Goal: Task Accomplishment & Management: Manage account settings

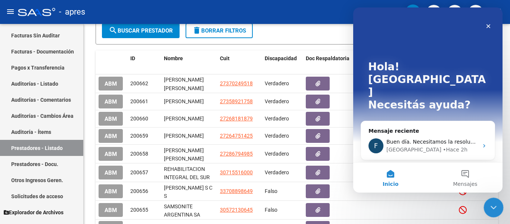
click at [492, 202] on icon "Cerrar Intercom Messenger" at bounding box center [492, 206] width 9 height 9
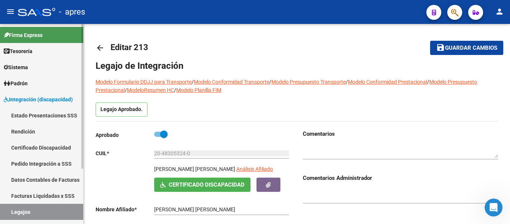
scroll to position [2109, 0]
click at [61, 215] on link "Legajos" at bounding box center [41, 212] width 83 height 16
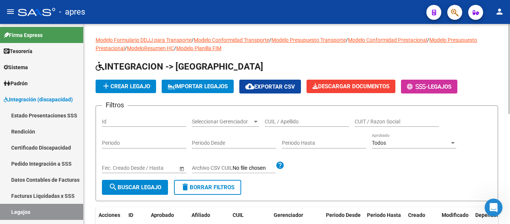
click at [290, 119] on input "CUIL / Apellido" at bounding box center [307, 121] width 84 height 6
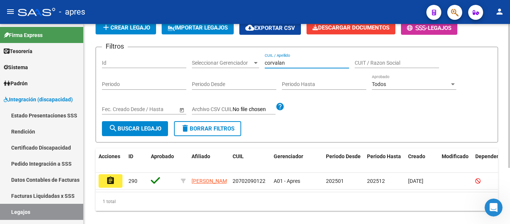
scroll to position [78, 0]
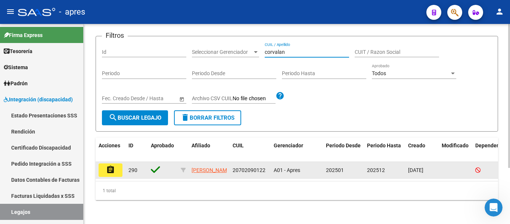
type input "corvalan"
click at [107, 167] on mat-icon "assignment" at bounding box center [110, 169] width 9 height 9
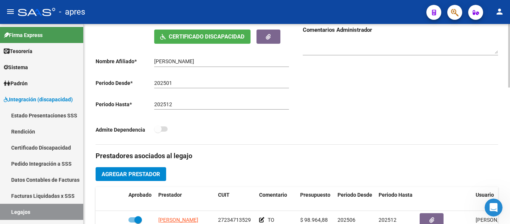
scroll to position [149, 0]
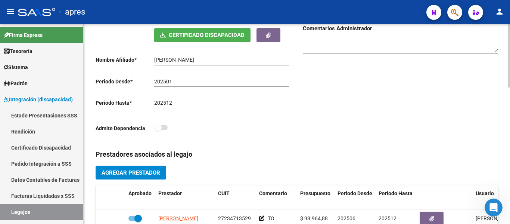
click at [203, 33] on span "Certificado Discapacidad" at bounding box center [207, 35] width 76 height 7
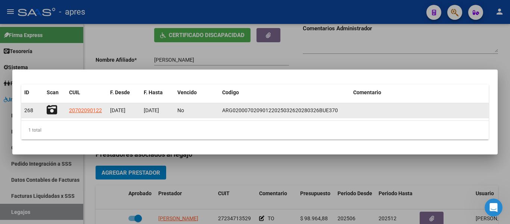
click at [57, 108] on div at bounding box center [55, 111] width 16 height 12
click at [53, 108] on icon at bounding box center [52, 110] width 10 height 10
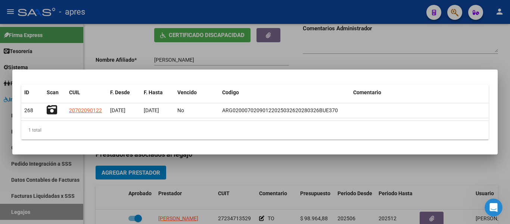
click at [264, 176] on div at bounding box center [255, 112] width 510 height 224
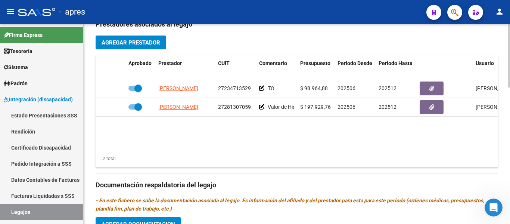
scroll to position [299, 0]
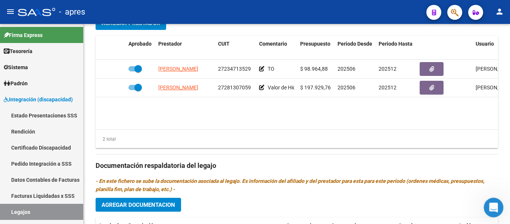
click html
click at [491, 209] on icon "Abrir Intercom Messenger" at bounding box center [493, 206] width 12 height 12
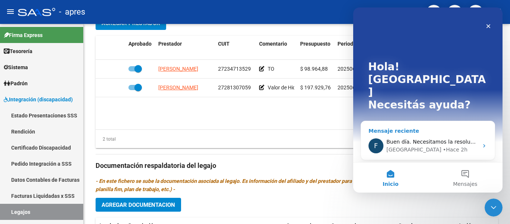
click at [428, 132] on div "F Buen día. Necesitamos la resolucion de los archivos dañados. [GEOGRAPHIC_DATA…" at bounding box center [428, 146] width 134 height 28
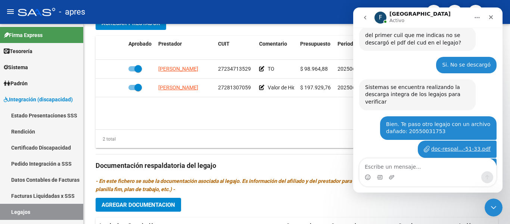
scroll to position [2894, 0]
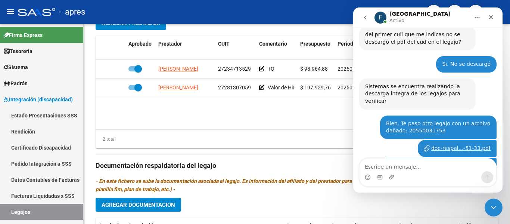
drag, startPoint x: 423, startPoint y: 52, endPoint x: 490, endPoint y: 58, distance: 67.5
